Goal: Communication & Community: Participate in discussion

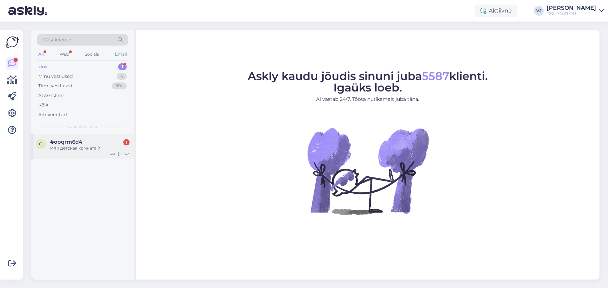
click at [87, 150] on div "Или детская комната ?" at bounding box center [89, 148] width 79 height 6
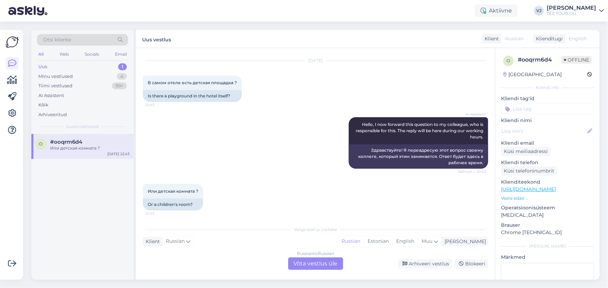
scroll to position [18, 0]
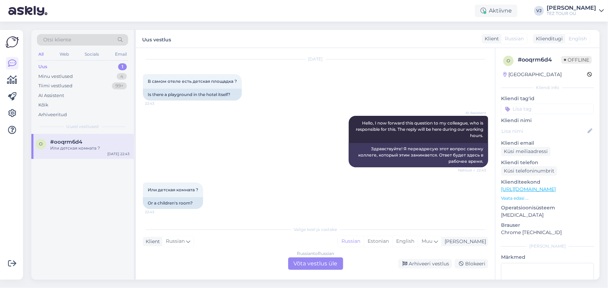
drag, startPoint x: 229, startPoint y: 5, endPoint x: 149, endPoint y: -38, distance: 90.4
drag, startPoint x: 149, startPoint y: -38, endPoint x: 414, endPoint y: 185, distance: 346.3
click at [416, 185] on div "Или детская комната ? 22:43 Or a children's room?" at bounding box center [315, 196] width 345 height 42
click at [221, 130] on div "AI Assistent Hello, I now forward this question to my colleague, who is respons…" at bounding box center [315, 141] width 345 height 67
